Goal: Communication & Community: Answer question/provide support

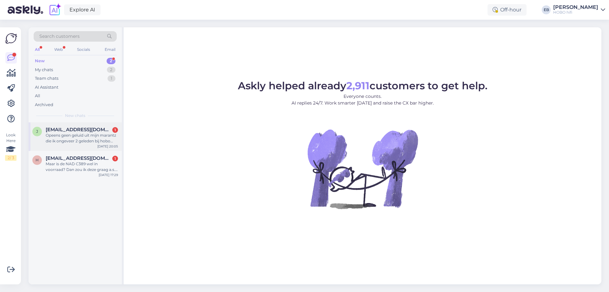
click at [96, 136] on div "Opeens geen geluid uit mijn marantz die ik ongeveer 2 geleden bij hobo arnhem h…" at bounding box center [82, 137] width 72 height 11
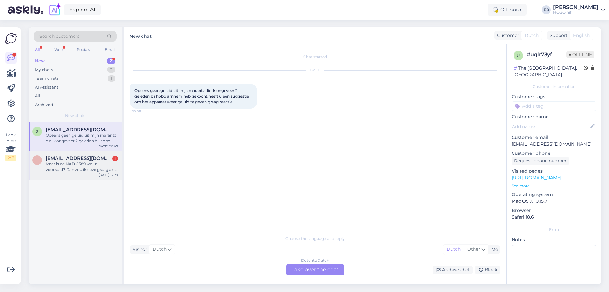
click at [96, 164] on div "Maar is de NAD C389 wel in voorraad? Dan zou ik deze graag a.s. zaterdagochtend…" at bounding box center [82, 166] width 72 height 11
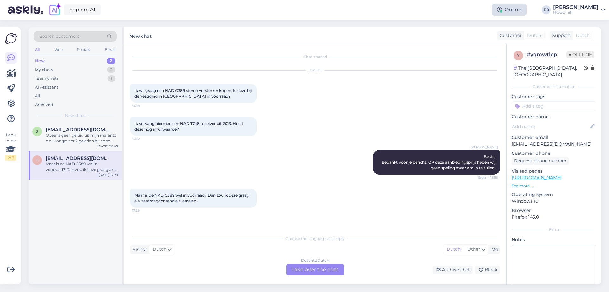
click at [527, 11] on div "Online" at bounding box center [509, 9] width 35 height 11
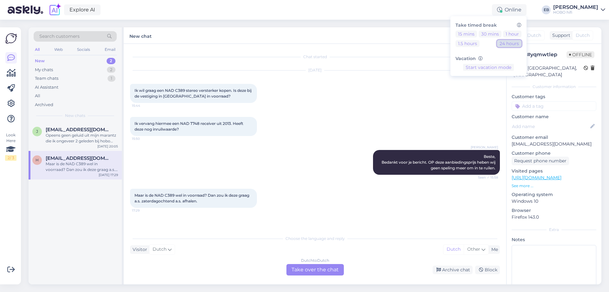
click at [522, 45] on button "24 hours" at bounding box center [509, 43] width 24 height 7
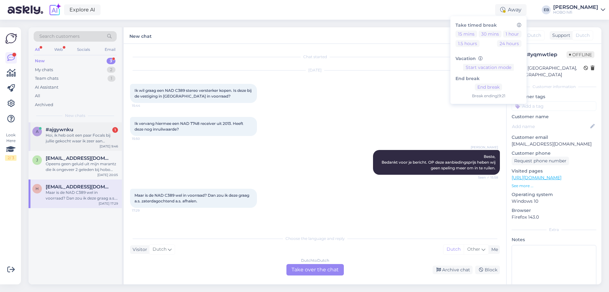
click at [105, 129] on div "#ajgywnku 1" at bounding box center [82, 130] width 72 height 6
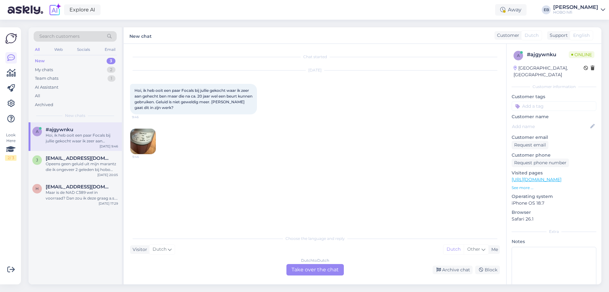
click at [154, 142] on img at bounding box center [142, 141] width 25 height 25
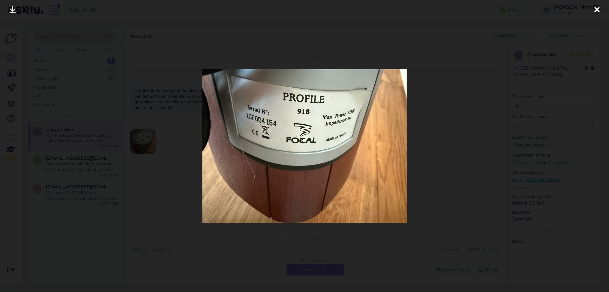
click at [598, 12] on icon at bounding box center [597, 10] width 5 height 8
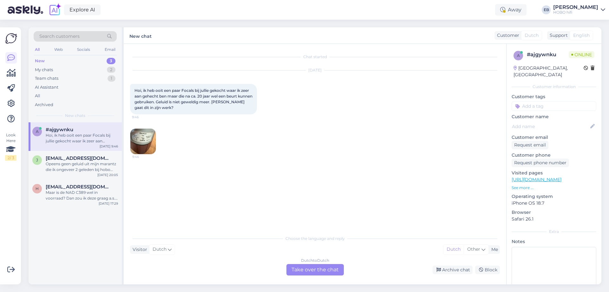
click at [320, 270] on div "Dutch to Dutch Take over the chat" at bounding box center [315, 269] width 57 height 11
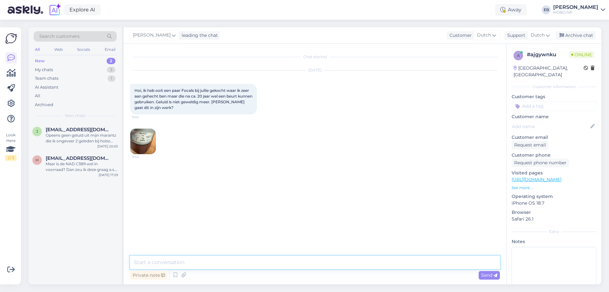
click at [274, 262] on textarea at bounding box center [315, 261] width 370 height 13
type textarea "Goedemorgen,"
type textarea "W"
type textarea "Ik kijk even of onze servicepartner nog Focal servicet"
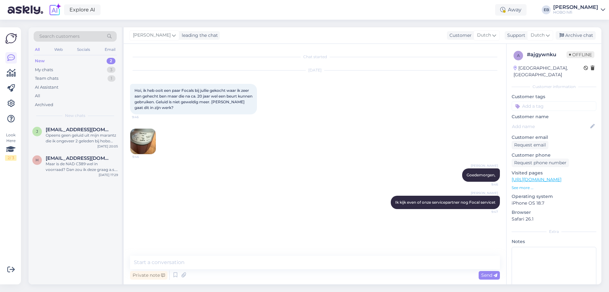
click at [524, 187] on p "See more ..." at bounding box center [554, 188] width 85 height 6
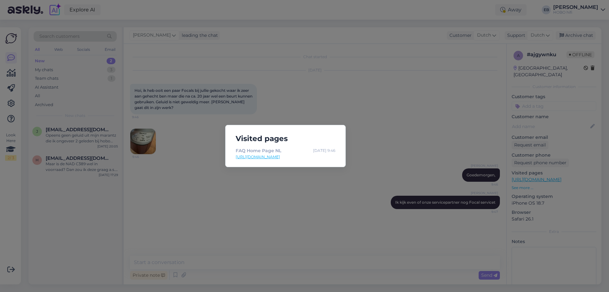
click at [371, 180] on div "Visited pages FAQ Home Page NL [DATE] 9:46 [URL][DOMAIN_NAME]" at bounding box center [304, 146] width 609 height 292
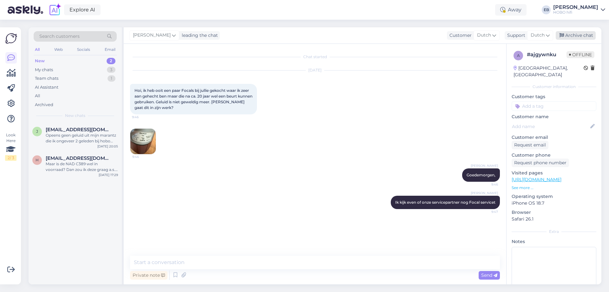
click at [580, 37] on div "Archive chat" at bounding box center [576, 35] width 40 height 9
click at [323, 271] on div "Reopen chat" at bounding box center [315, 271] width 33 height 9
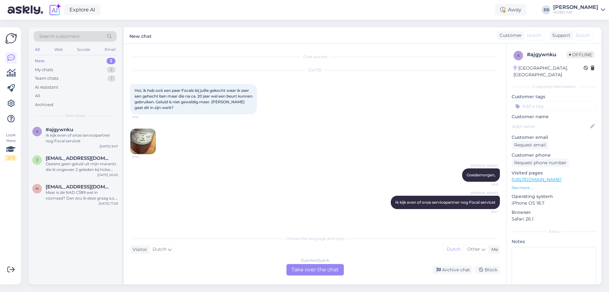
click at [319, 270] on div "Dutch to Dutch Take over the chat" at bounding box center [315, 269] width 57 height 11
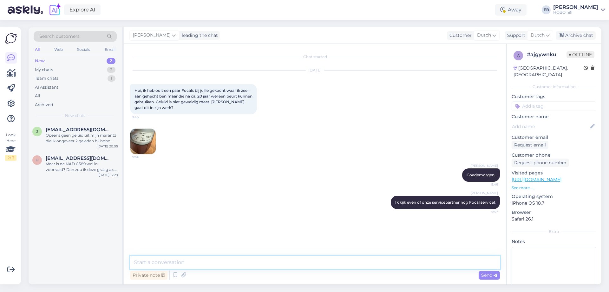
click at [313, 264] on textarea at bounding box center [315, 261] width 370 height 13
type textarea "[PERSON_NAME] je er nog?"
click at [520, 188] on p "See more ..." at bounding box center [554, 188] width 85 height 6
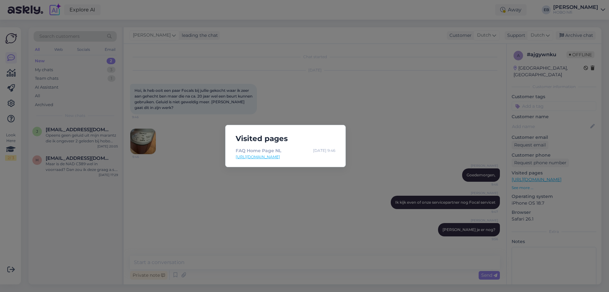
click at [440, 147] on div "Visited pages FAQ Home Page NL [DATE] 9:46 [URL][DOMAIN_NAME]" at bounding box center [304, 146] width 609 height 292
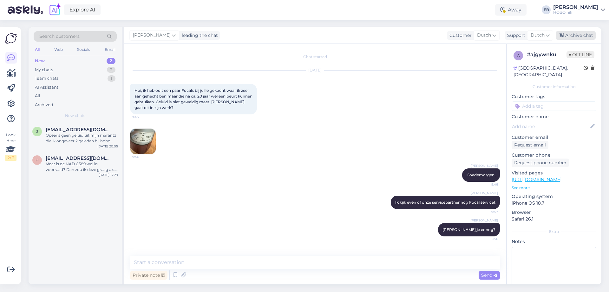
click at [578, 36] on div "Archive chat" at bounding box center [576, 35] width 40 height 9
click at [106, 136] on div "Opeens geen geluid uit mijn marantz die ik ongeveer 2 geleden bij hobo arnhem h…" at bounding box center [82, 137] width 72 height 11
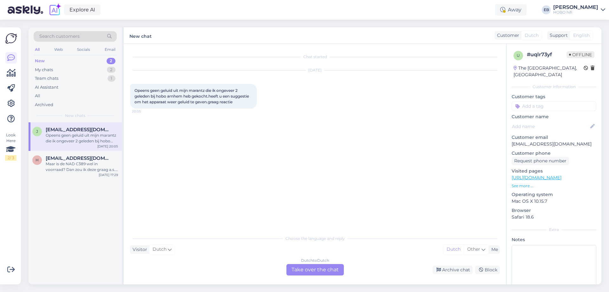
click at [311, 268] on div "Dutch to Dutch Take over the chat" at bounding box center [315, 269] width 57 height 11
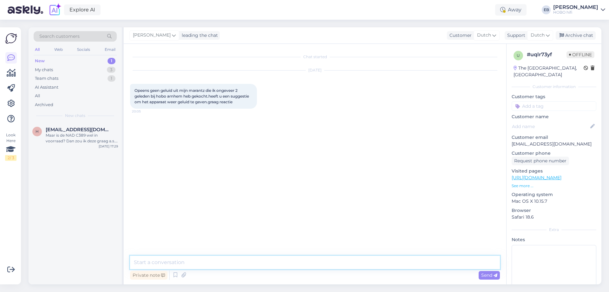
click at [291, 265] on textarea at bounding box center [315, 261] width 370 height 13
click at [255, 262] on textarea at bounding box center [315, 261] width 370 height 13
type textarea "Goedemorgen, Als een reset niet werkt (met alles afgesloten) is het raadzaam om…"
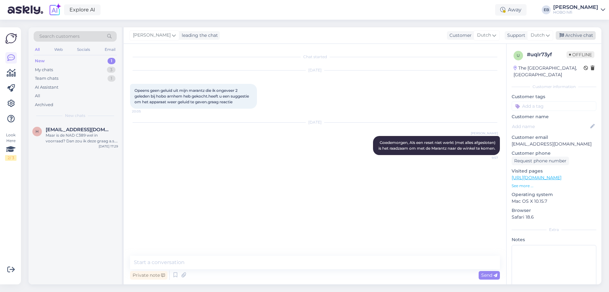
click at [583, 34] on div "Archive chat" at bounding box center [576, 35] width 40 height 9
click at [103, 140] on div "Maar is de NAD C389 wel in voorraad? Dan zou ik deze graag a.s. zaterdagochtend…" at bounding box center [82, 137] width 72 height 11
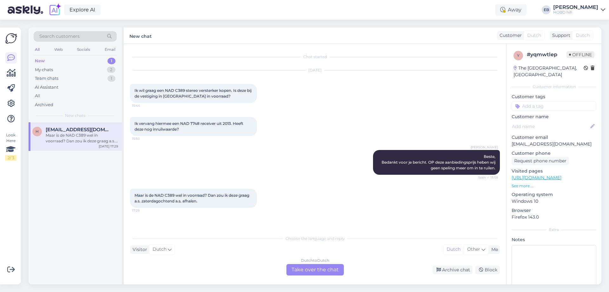
click at [333, 266] on div "Dutch to Dutch Take over the chat" at bounding box center [315, 269] width 57 height 11
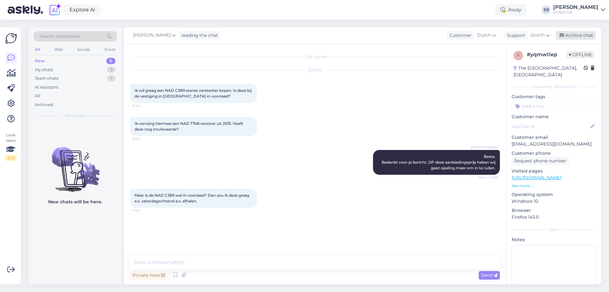
click at [580, 35] on div "Archive chat" at bounding box center [576, 35] width 40 height 9
click at [549, 107] on input at bounding box center [554, 106] width 85 height 10
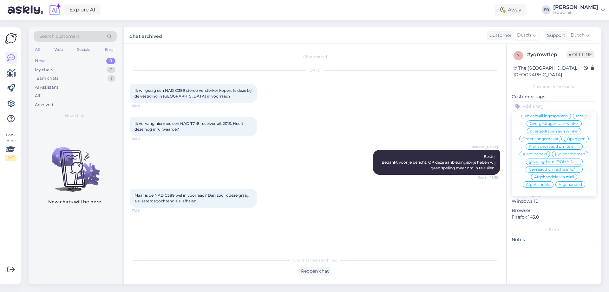
scroll to position [30, 0]
click at [541, 184] on span "Afgehandeld" at bounding box center [538, 184] width 24 height 4
